Goal: Obtain resource: Obtain resource

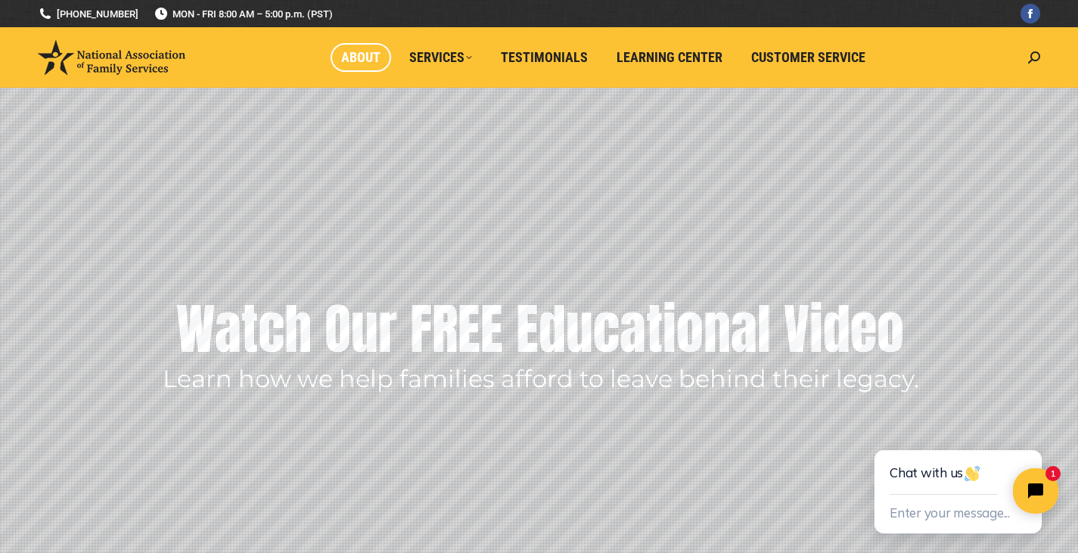
click at [367, 61] on span "About" at bounding box center [360, 57] width 39 height 17
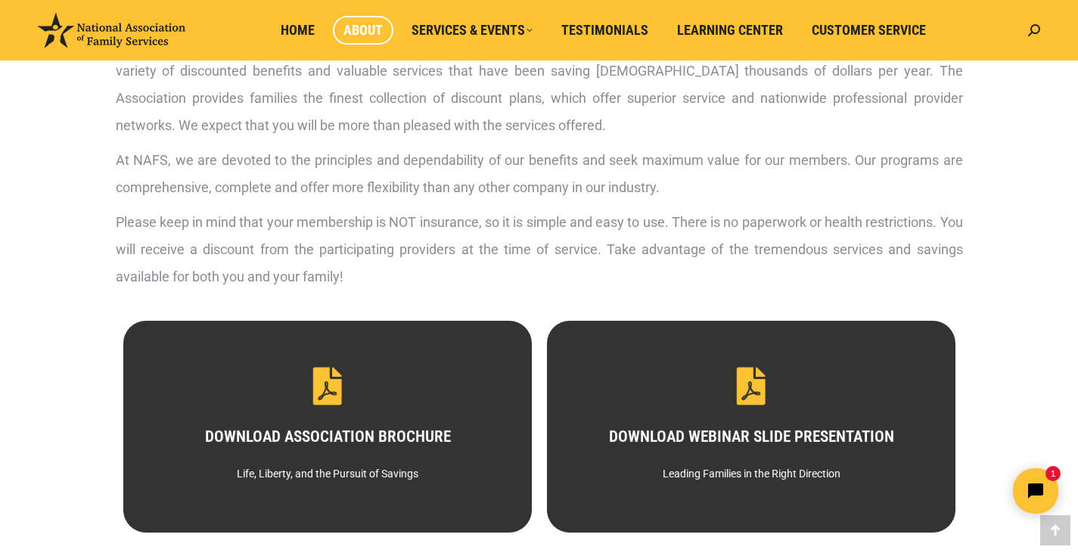
scroll to position [756, 0]
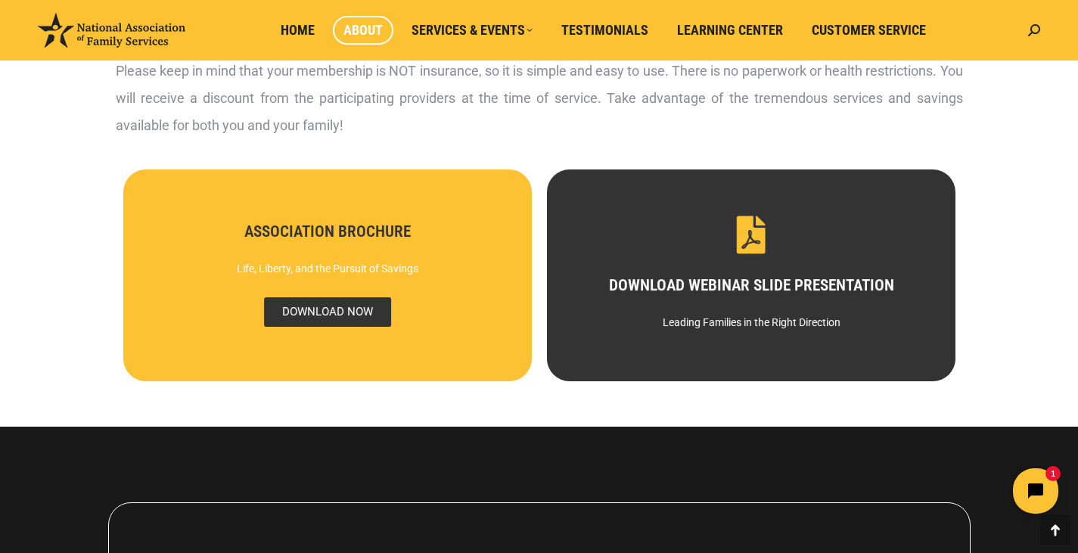
click at [306, 305] on span "DOWNLOAD NOW" at bounding box center [326, 312] width 127 height 30
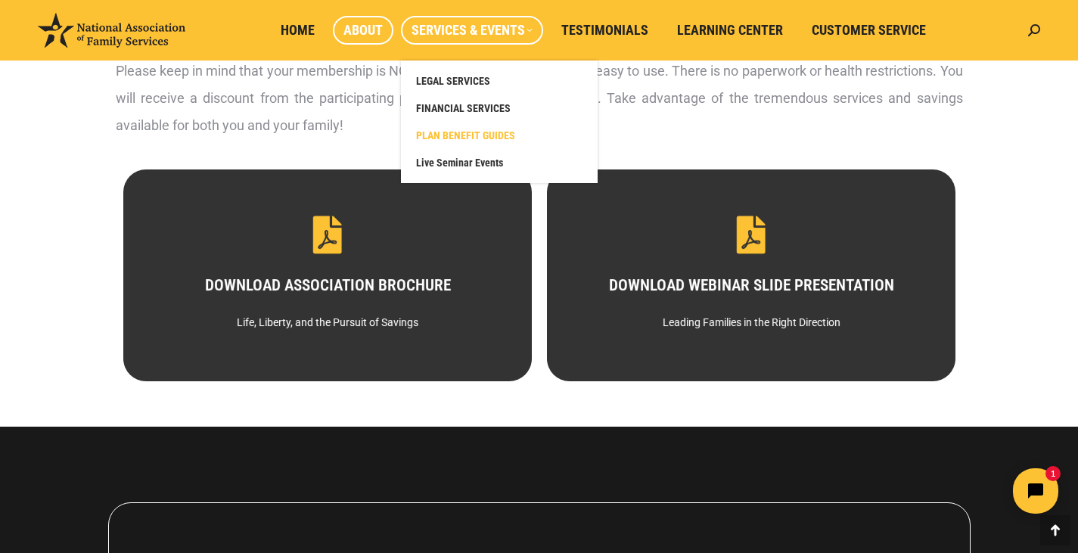
click at [457, 131] on span "PLAN BENEFIT GUIDES" at bounding box center [465, 136] width 99 height 14
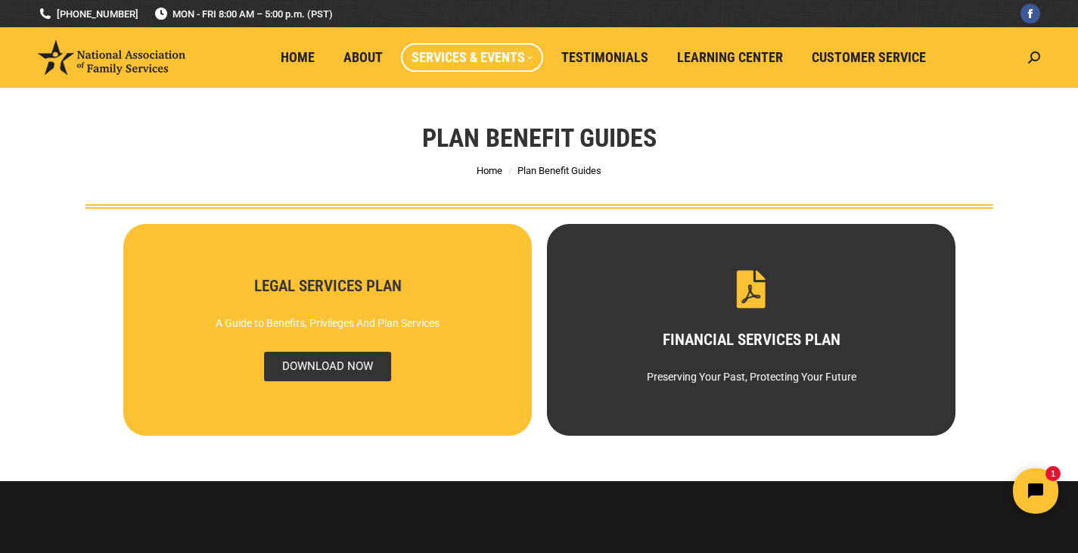
click at [315, 357] on span "DOWNLOAD NOW" at bounding box center [326, 367] width 127 height 30
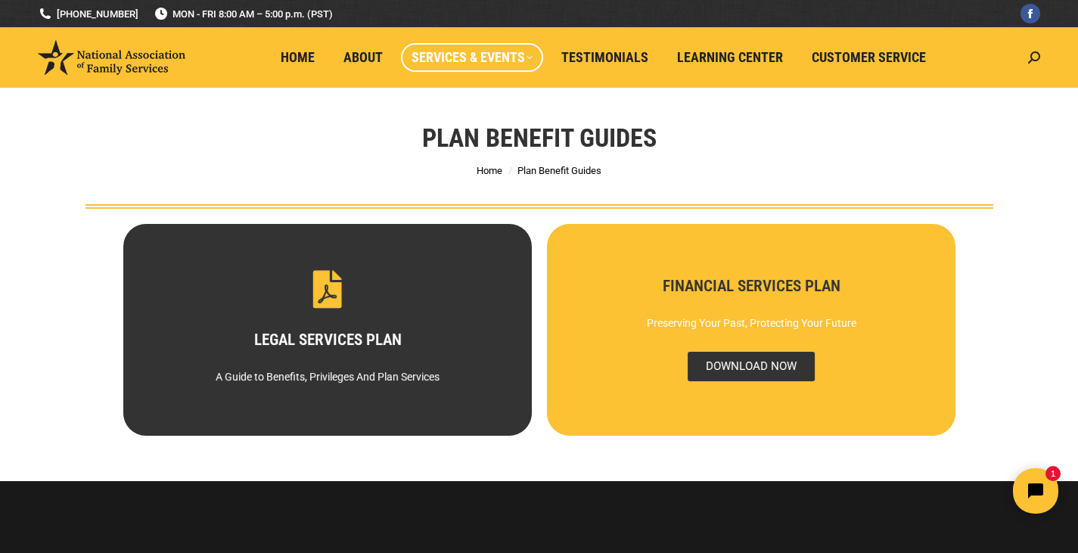
click at [729, 362] on span "DOWNLOAD NOW" at bounding box center [750, 367] width 127 height 30
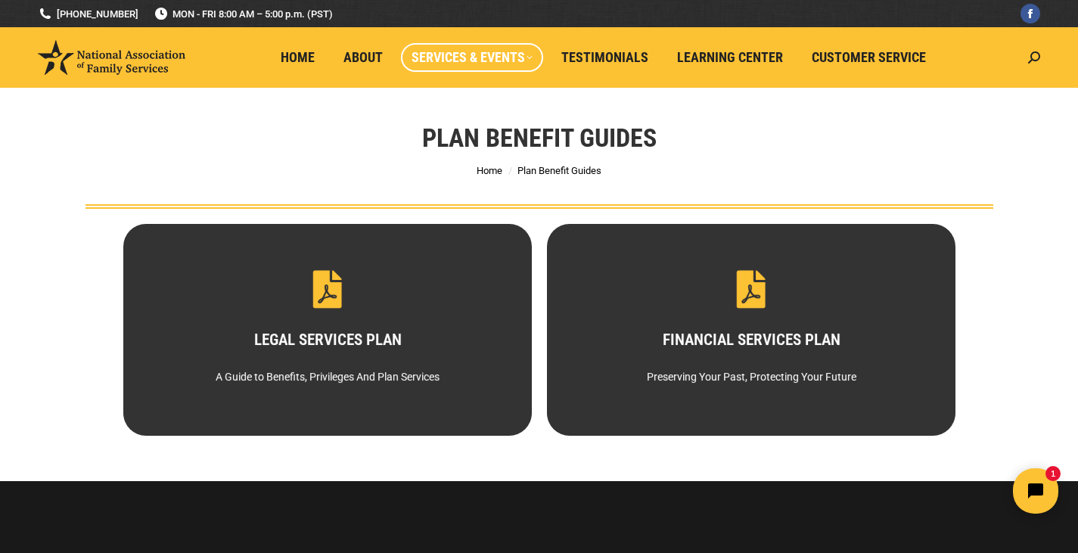
click at [483, 169] on li "Home" at bounding box center [490, 170] width 26 height 17
click at [522, 169] on span "Plan Benefit Guides" at bounding box center [559, 170] width 84 height 11
click at [553, 169] on span "Plan Benefit Guides" at bounding box center [559, 170] width 84 height 11
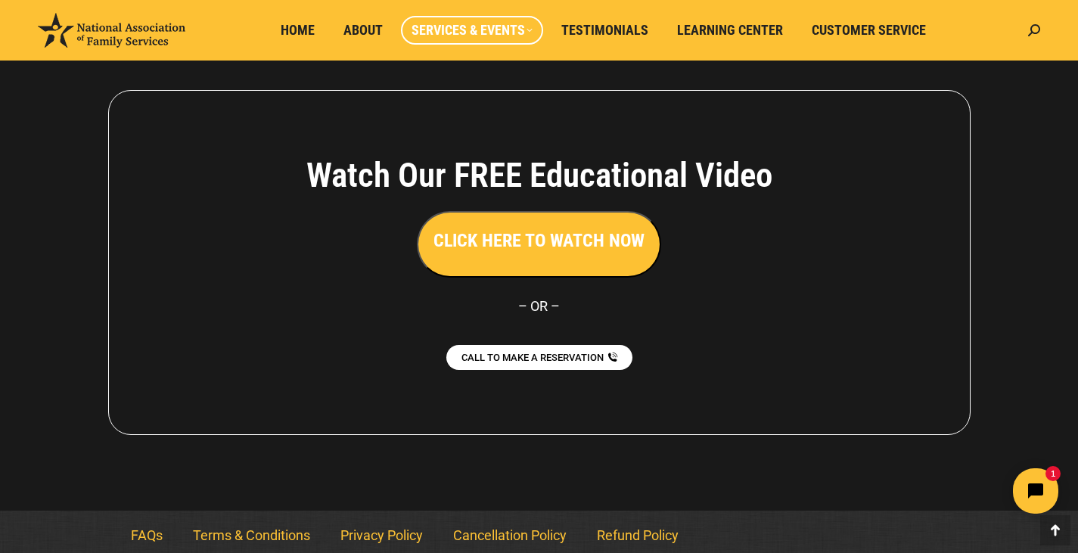
scroll to position [474, 0]
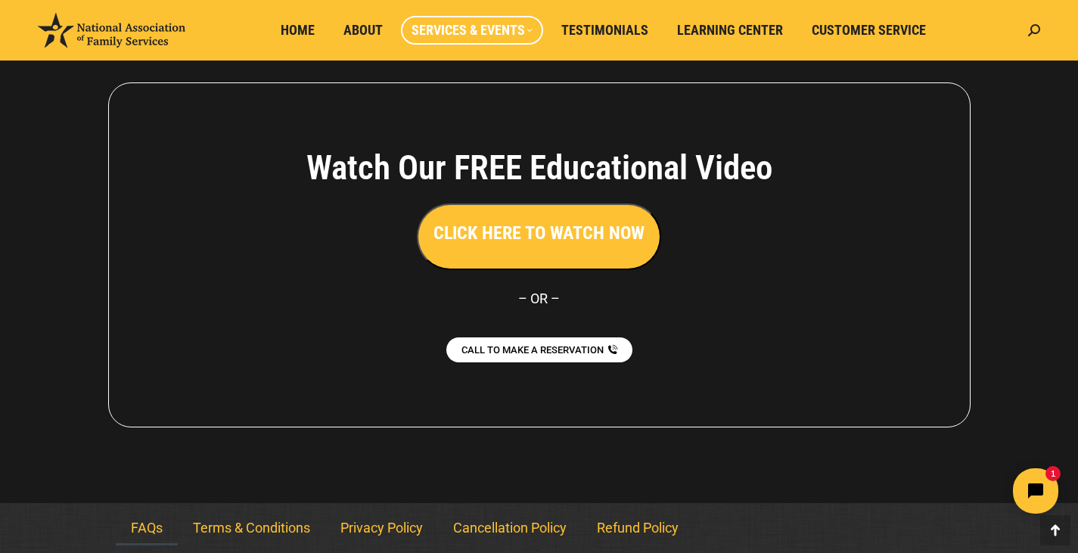
click at [144, 526] on link "FAQs" at bounding box center [147, 528] width 62 height 35
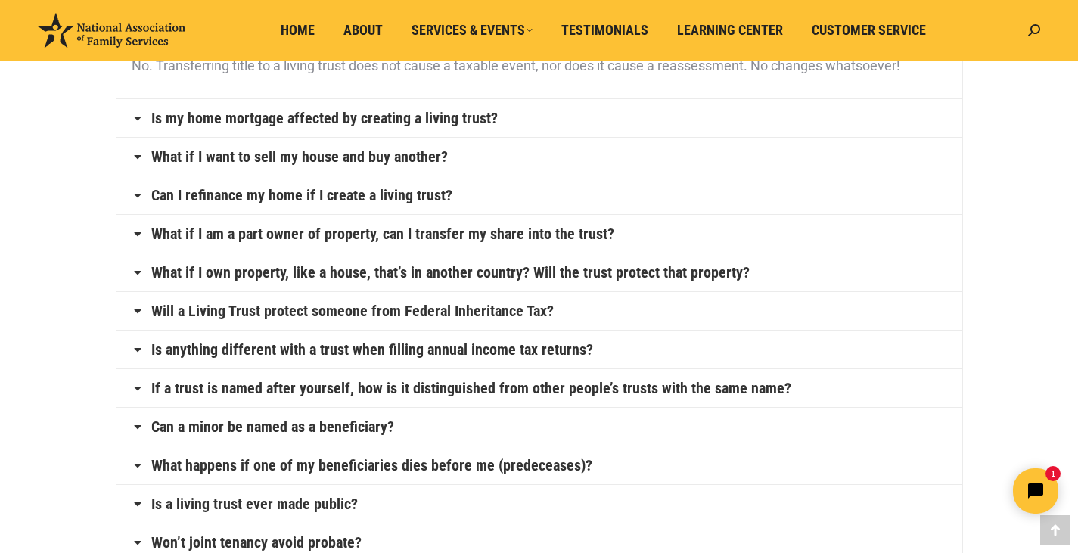
scroll to position [156, 0]
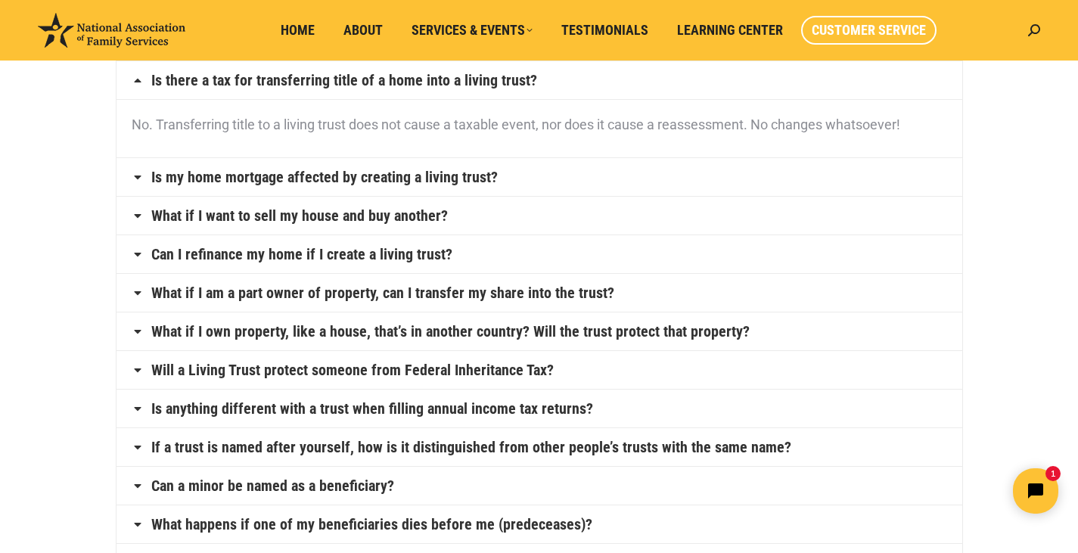
click at [843, 27] on span "Customer Service" at bounding box center [869, 30] width 114 height 17
